Goal: Communication & Community: Answer question/provide support

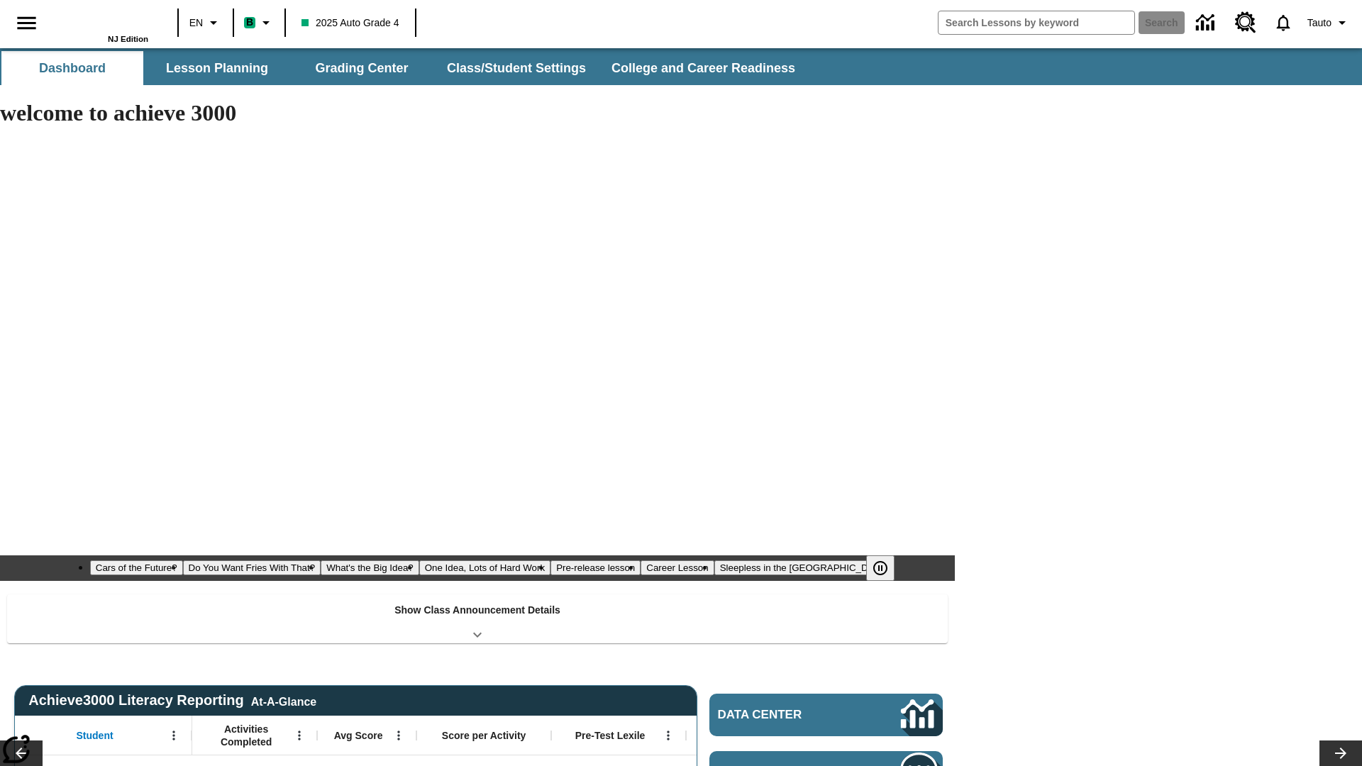
click at [477, 594] on div "Show Class Announcement Details" at bounding box center [477, 618] width 940 height 49
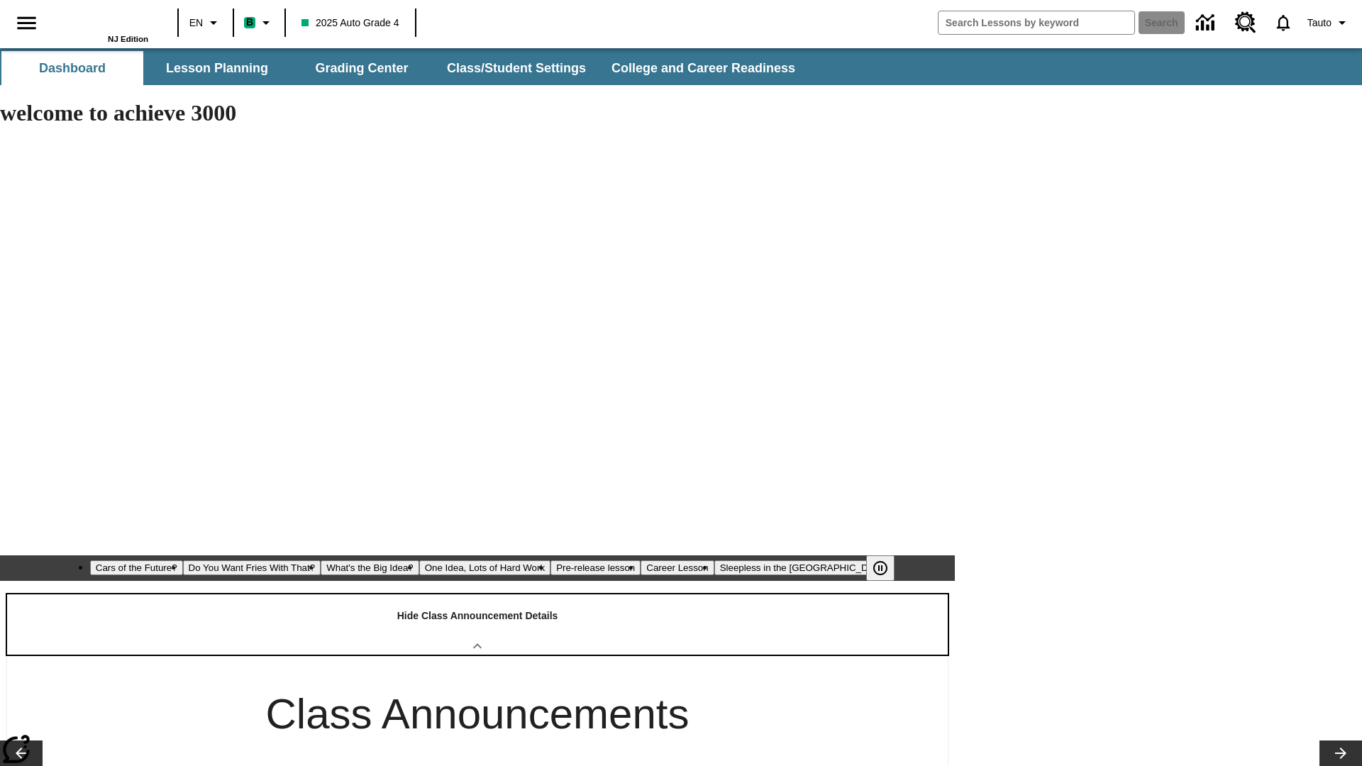
type input "-1"
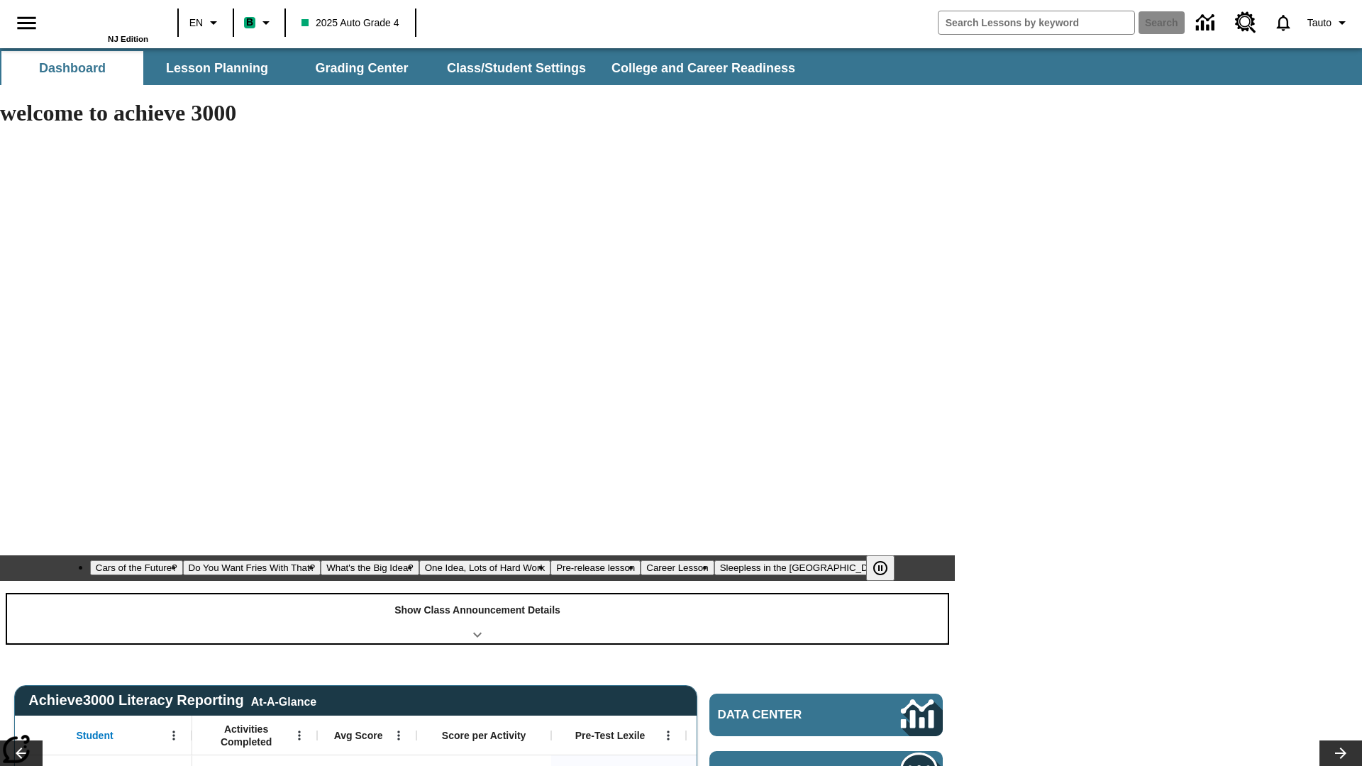
click at [477, 594] on div "Show Class Announcement Details" at bounding box center [477, 618] width 940 height 49
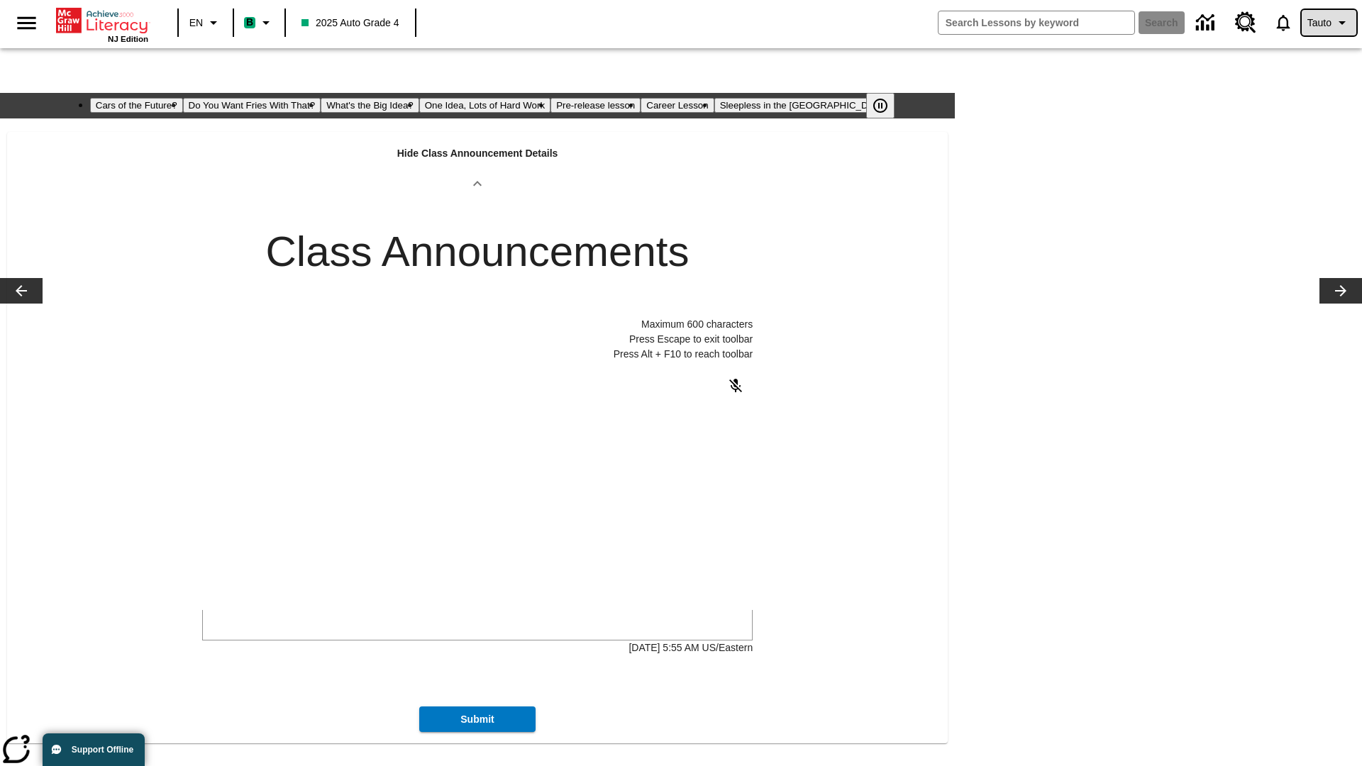
click at [1327, 23] on span "Tauto" at bounding box center [1319, 23] width 24 height 15
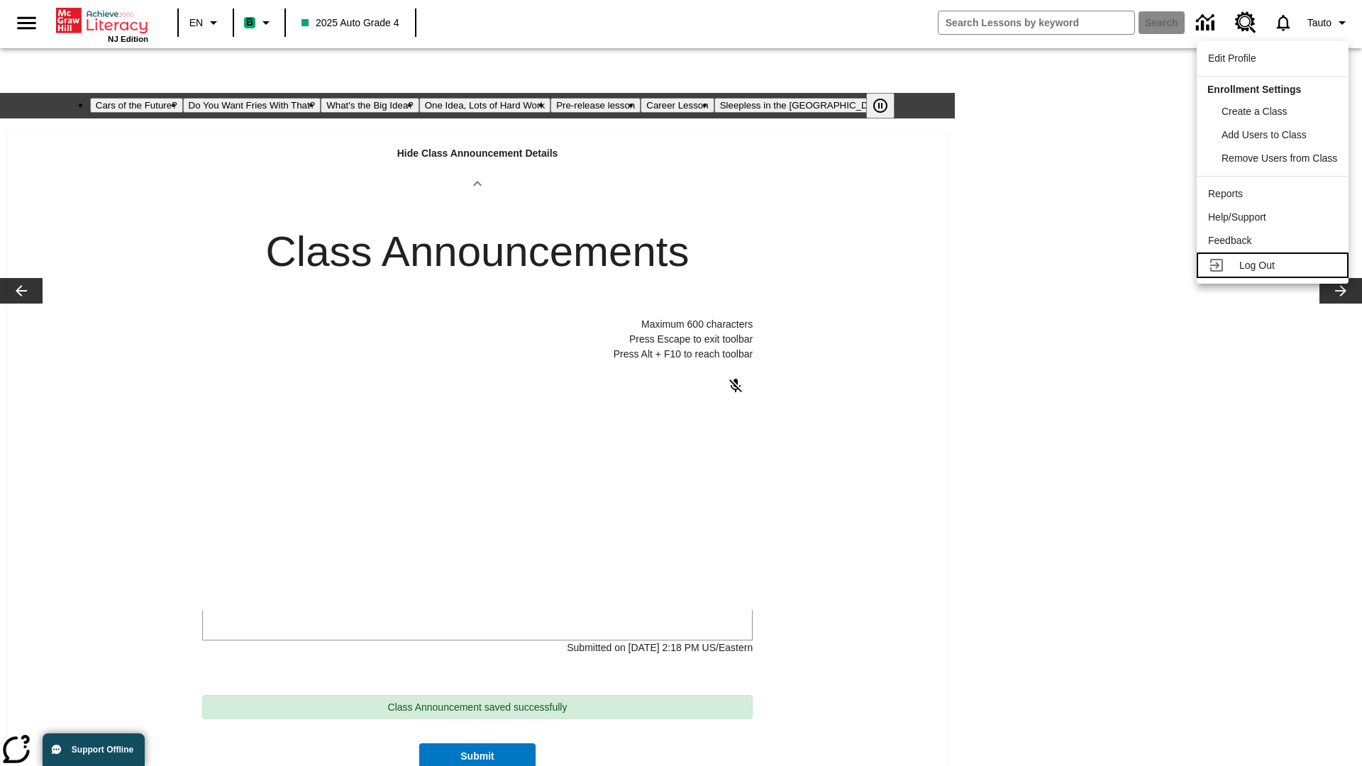
click at [1273, 265] on span "Log Out" at bounding box center [1256, 265] width 35 height 11
